Goal: Task Accomplishment & Management: Manage account settings

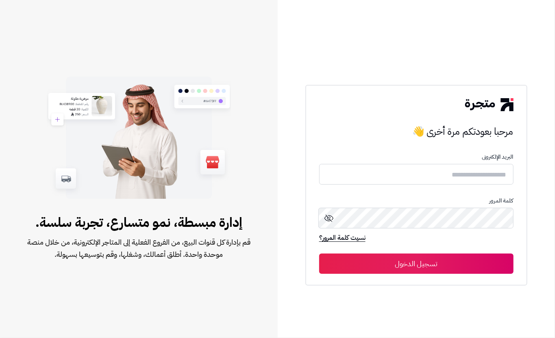
click at [450, 169] on input "text" at bounding box center [416, 174] width 194 height 21
click at [0, 258] on div "إدارة مبسطة، نمو متسارع، تجربة سلسة. قم بإدارة كل قنوات البيع، من الفروع الفعلي…" at bounding box center [138, 169] width 277 height 338
click at [389, 179] on input "text" at bounding box center [416, 175] width 194 height 22
type input "****"
click at [409, 265] on button "تسجيل الدخول" at bounding box center [416, 264] width 194 height 20
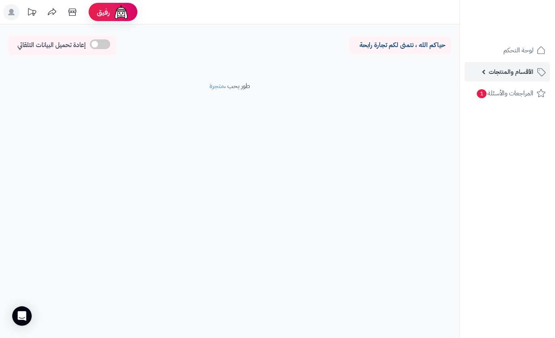
click at [493, 69] on span "الأقسام والمنتجات" at bounding box center [510, 71] width 45 height 11
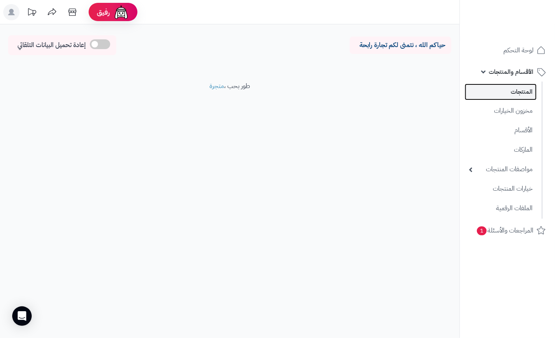
click at [504, 91] on link "المنتجات" at bounding box center [500, 92] width 72 height 17
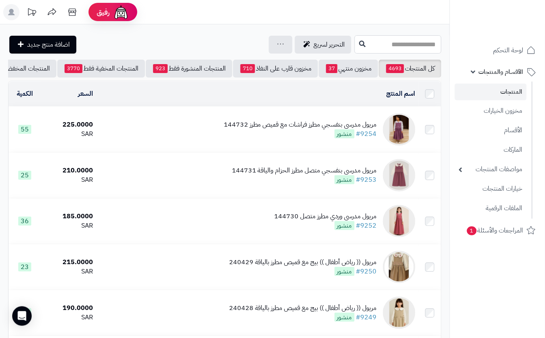
click at [407, 45] on input "text" at bounding box center [398, 44] width 87 height 18
